Goal: Task Accomplishment & Management: Manage account settings

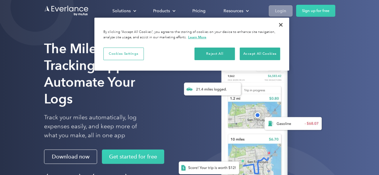
click at [277, 6] on link "Login" at bounding box center [281, 10] width 24 height 11
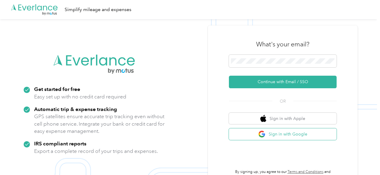
click at [284, 133] on button "Sign in with Google" at bounding box center [283, 134] width 108 height 12
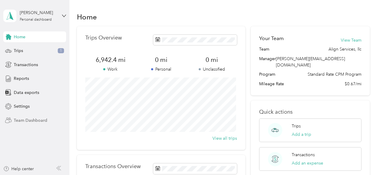
click at [23, 122] on span "Team Dashboard" at bounding box center [31, 120] width 34 height 6
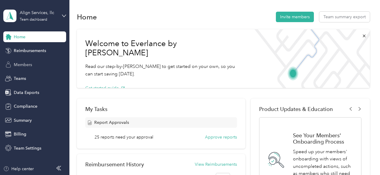
click at [17, 65] on span "Members" at bounding box center [23, 65] width 18 height 6
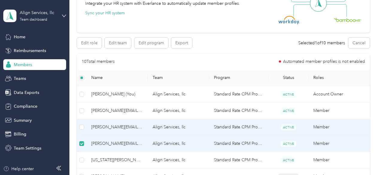
scroll to position [74, 0]
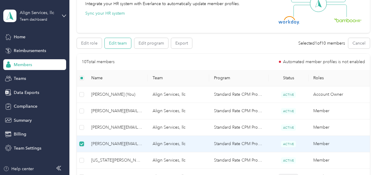
click at [117, 43] on button "Edit team" at bounding box center [118, 43] width 26 height 10
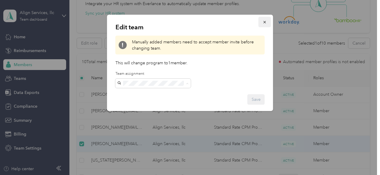
click at [261, 23] on button "button" at bounding box center [265, 22] width 13 height 10
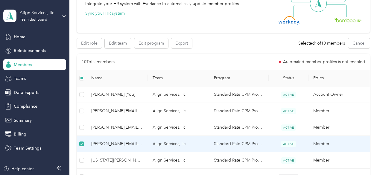
click at [137, 144] on span "[PERSON_NAME][EMAIL_ADDRESS][DOMAIN_NAME]" at bounding box center [117, 144] width 52 height 7
click at [137, 143] on span "[PERSON_NAME][EMAIL_ADDRESS][DOMAIN_NAME]" at bounding box center [117, 144] width 52 height 7
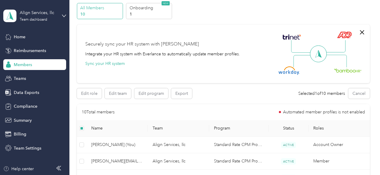
scroll to position [0, 0]
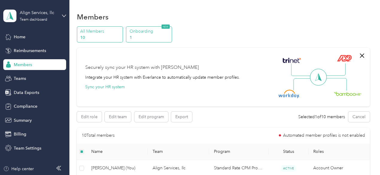
click at [145, 31] on p "Onboarding" at bounding box center [150, 31] width 41 height 6
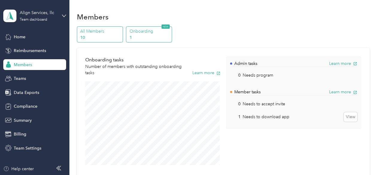
click at [93, 37] on p "10" at bounding box center [100, 37] width 41 height 6
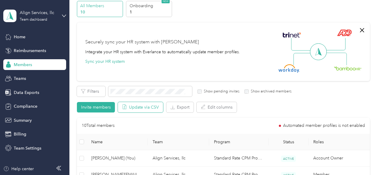
scroll to position [90, 0]
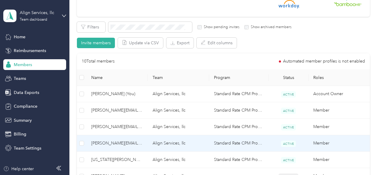
click at [113, 143] on span "[PERSON_NAME][EMAIL_ADDRESS][DOMAIN_NAME]" at bounding box center [117, 143] width 52 height 7
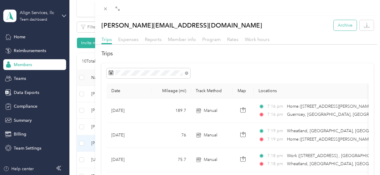
click at [338, 25] on button "Archive" at bounding box center [345, 25] width 23 height 10
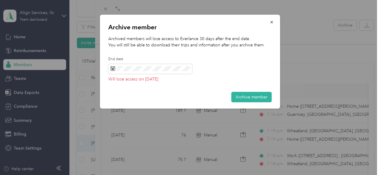
click at [244, 97] on button "Archive member" at bounding box center [251, 97] width 40 height 10
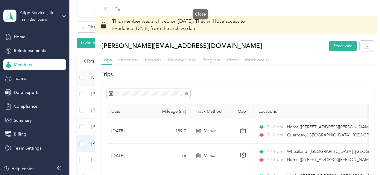
click at [196, 60] on span "Member info" at bounding box center [182, 60] width 28 height 6
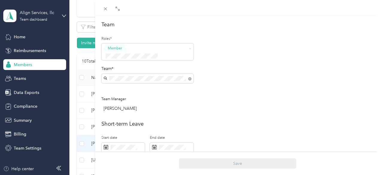
scroll to position [265, 0]
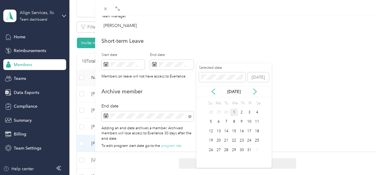
click at [233, 112] on div "1" at bounding box center [234, 112] width 8 height 7
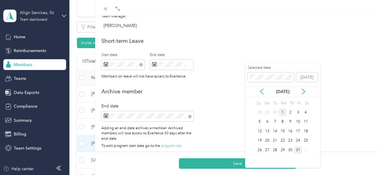
click at [296, 151] on div "31" at bounding box center [298, 149] width 8 height 7
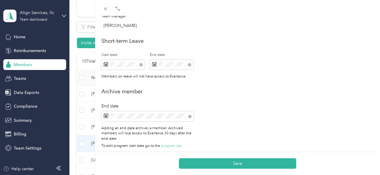
click at [281, 169] on div "Save" at bounding box center [237, 163] width 285 height 23
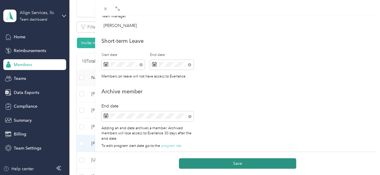
click at [285, 163] on button "Save" at bounding box center [237, 163] width 117 height 10
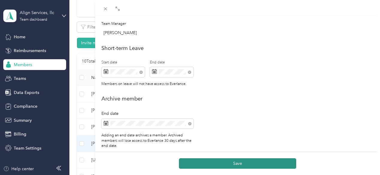
scroll to position [272, 0]
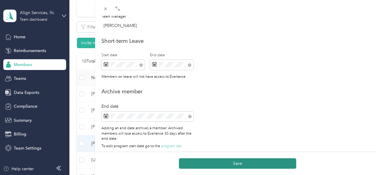
click at [284, 165] on button "Save" at bounding box center [237, 163] width 117 height 10
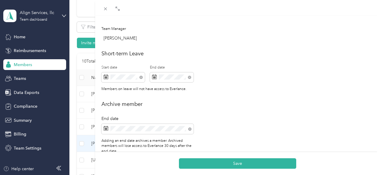
scroll to position [265, 0]
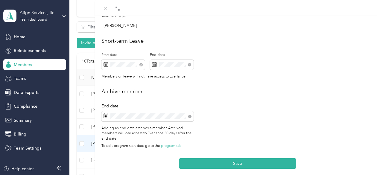
click at [284, 168] on button "Save" at bounding box center [237, 163] width 117 height 10
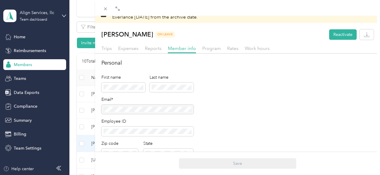
scroll to position [0, 0]
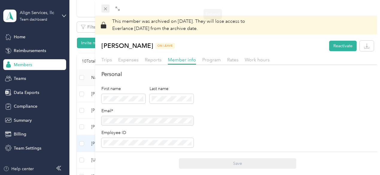
click at [108, 8] on icon at bounding box center [105, 8] width 5 height 5
